Goal: Task Accomplishment & Management: Manage account settings

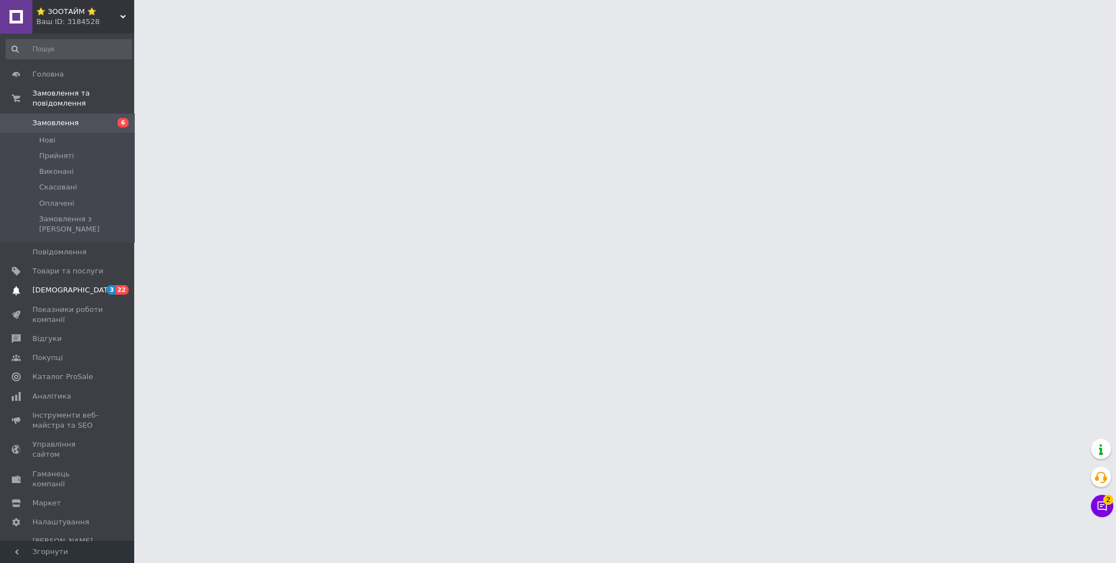
click at [44, 285] on span "[DEMOGRAPHIC_DATA]" at bounding box center [73, 290] width 83 height 10
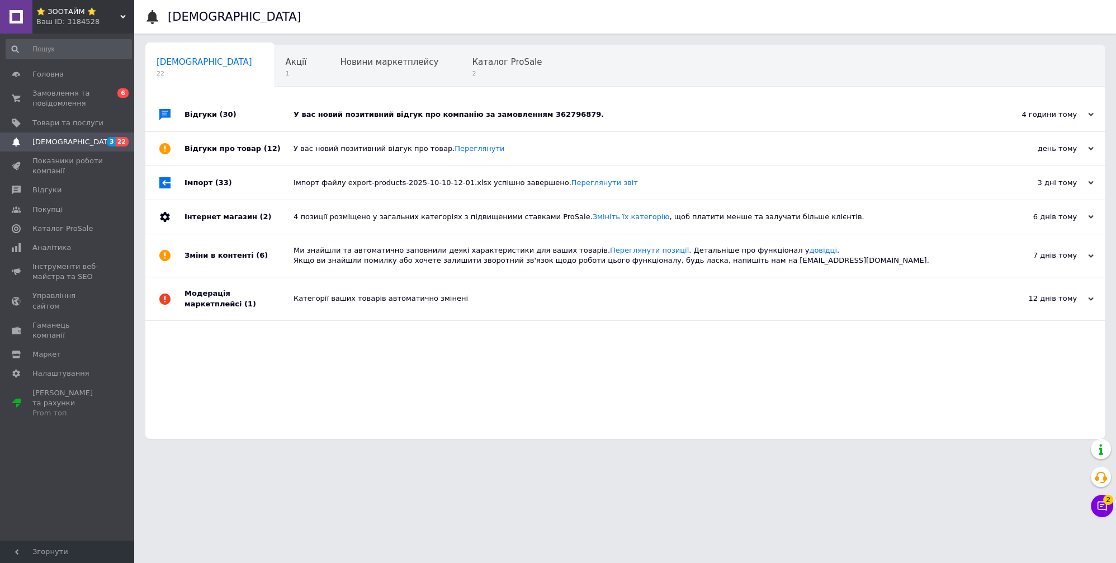
click at [410, 115] on div "У вас новий позитивний відгук про компанію за замовленням 362796879." at bounding box center [638, 115] width 688 height 10
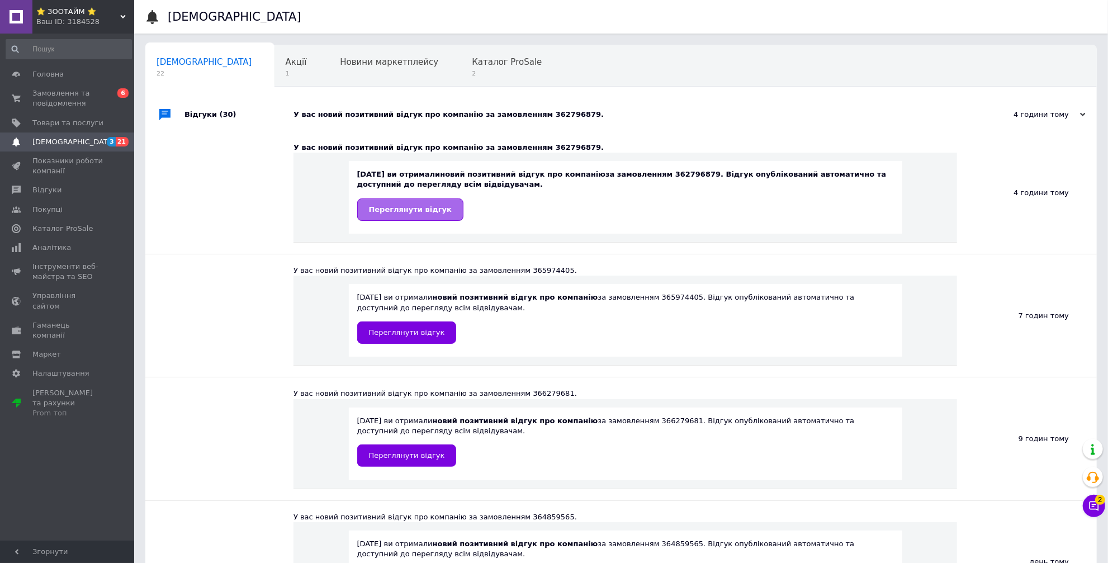
click at [418, 209] on span "Переглянути відгук" at bounding box center [410, 209] width 83 height 8
click at [64, 77] on span "Головна" at bounding box center [67, 74] width 71 height 10
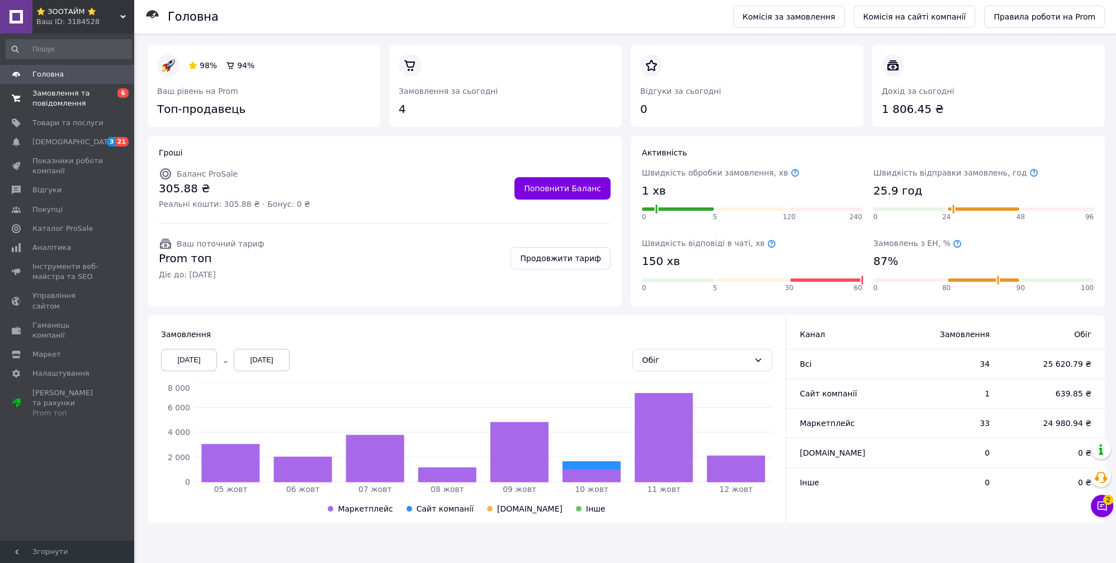
click at [58, 88] on span "Замовлення та повідомлення" at bounding box center [67, 98] width 71 height 20
